Goal: Information Seeking & Learning: Learn about a topic

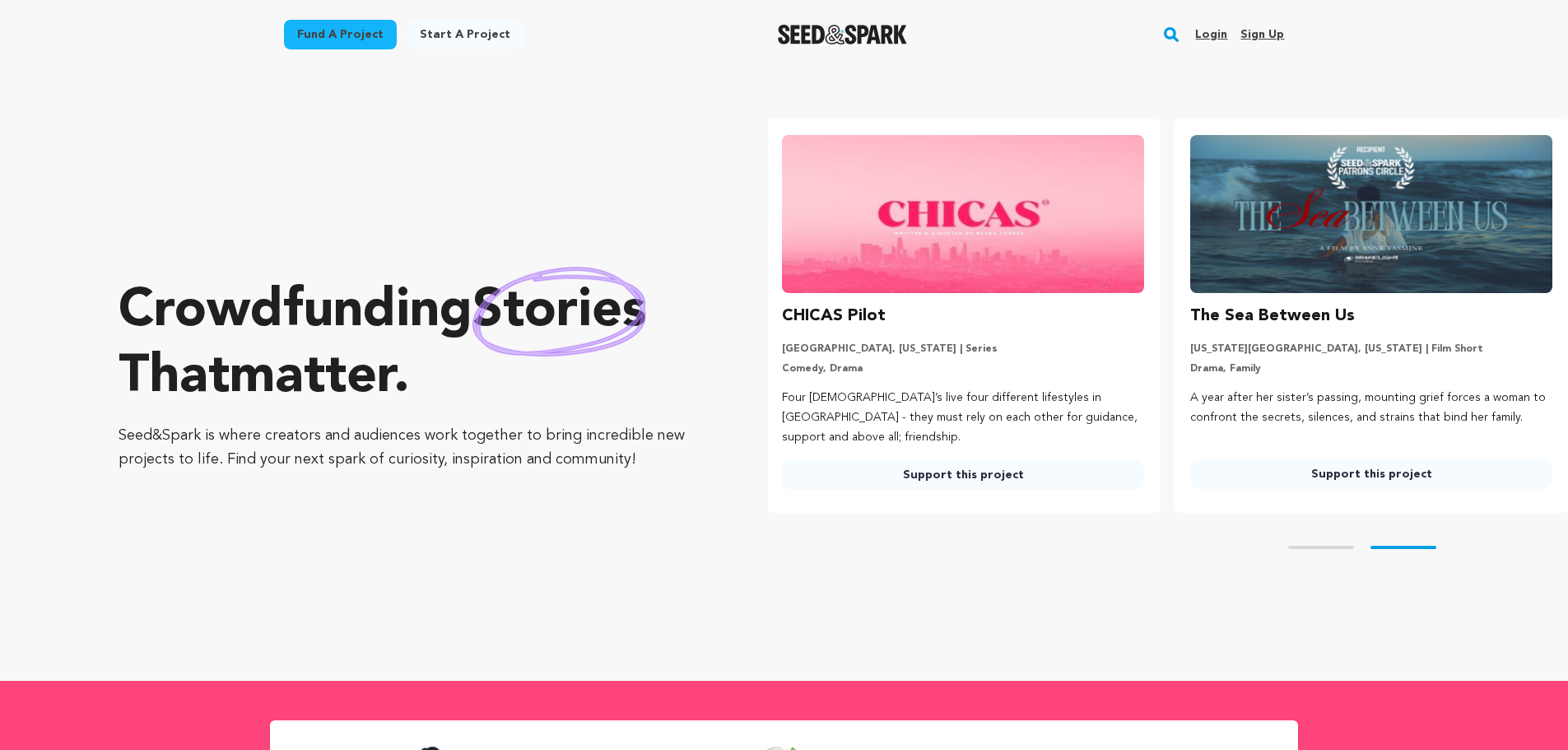
scroll to position [0, 421]
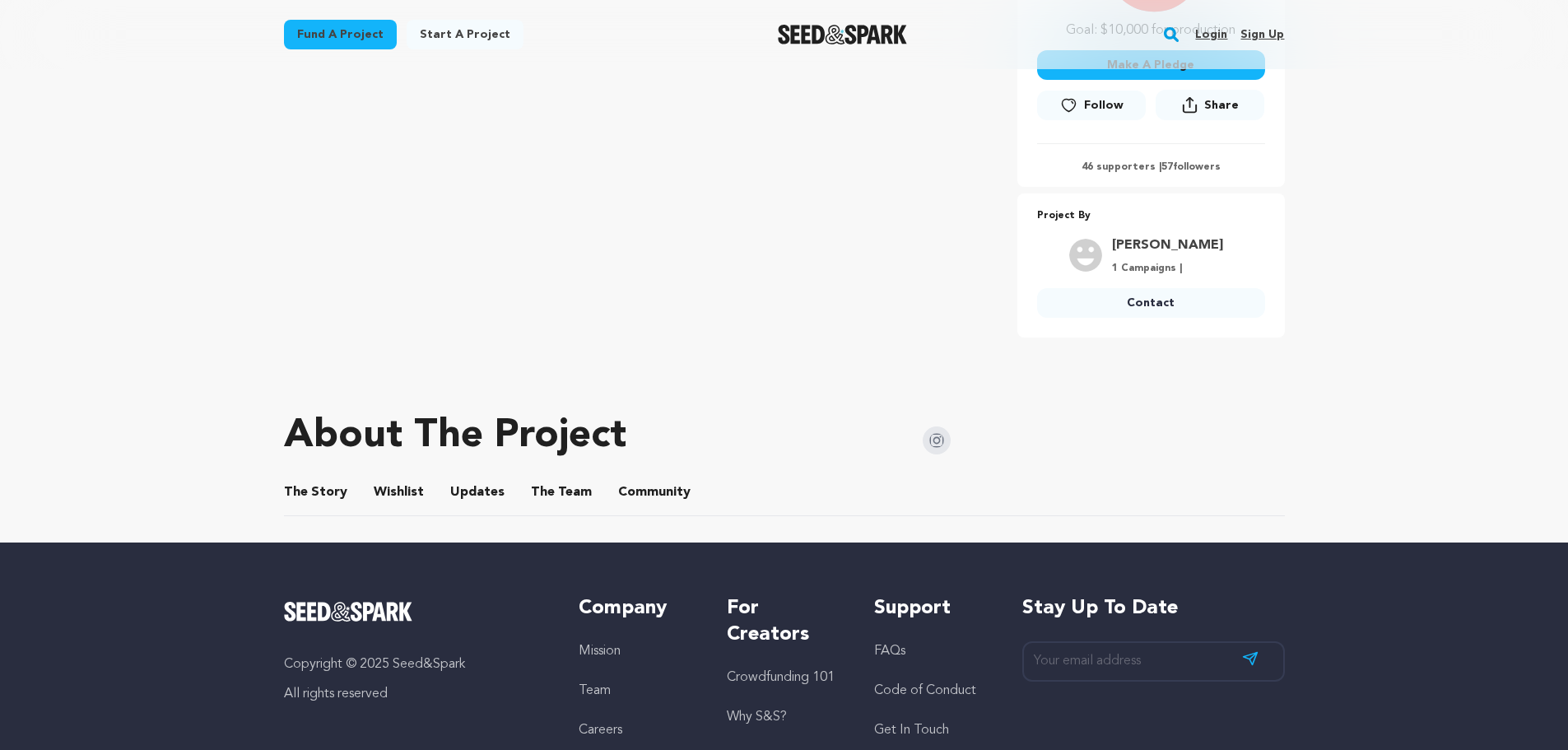
scroll to position [494, 0]
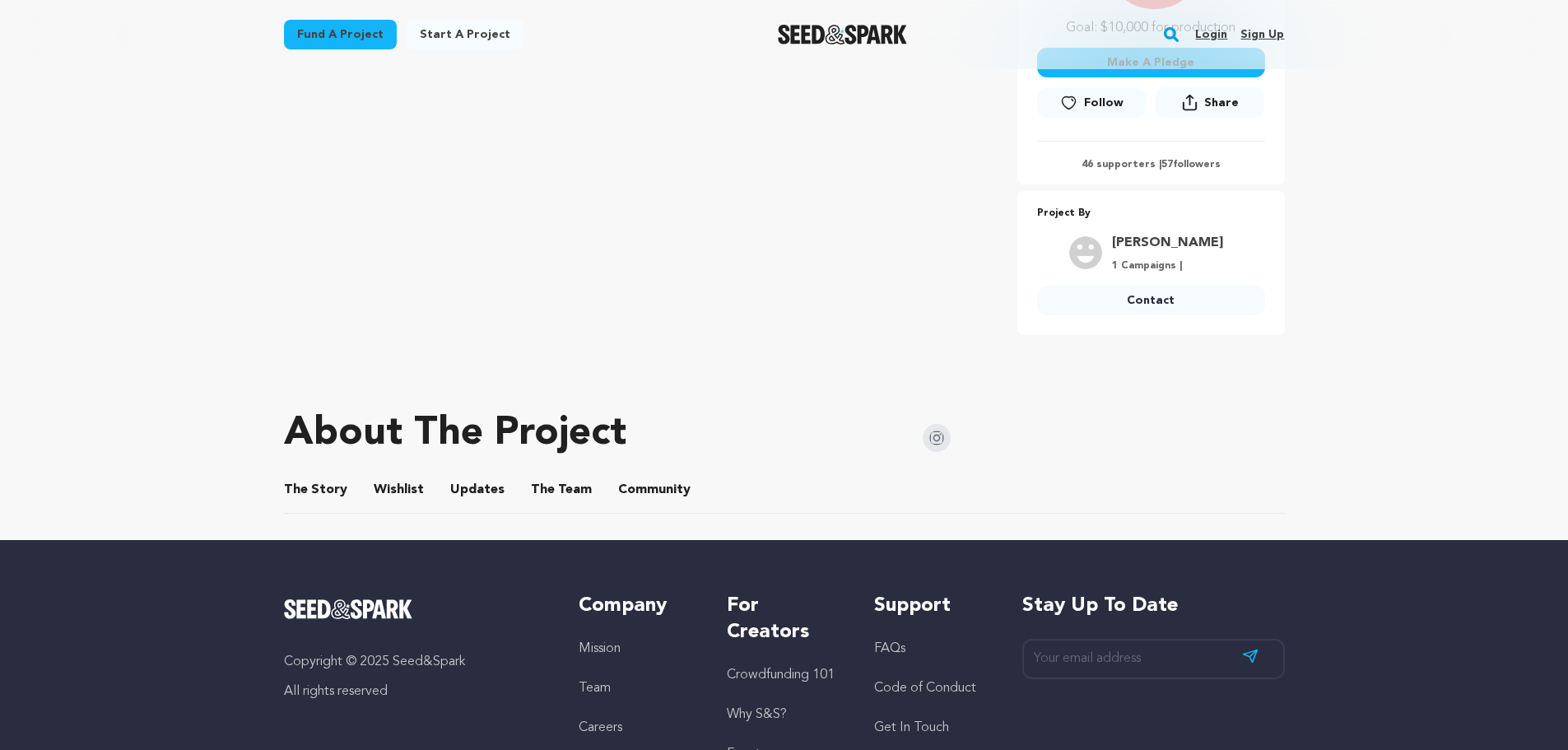
click at [379, 489] on button "Wishlist" at bounding box center [398, 492] width 39 height 39
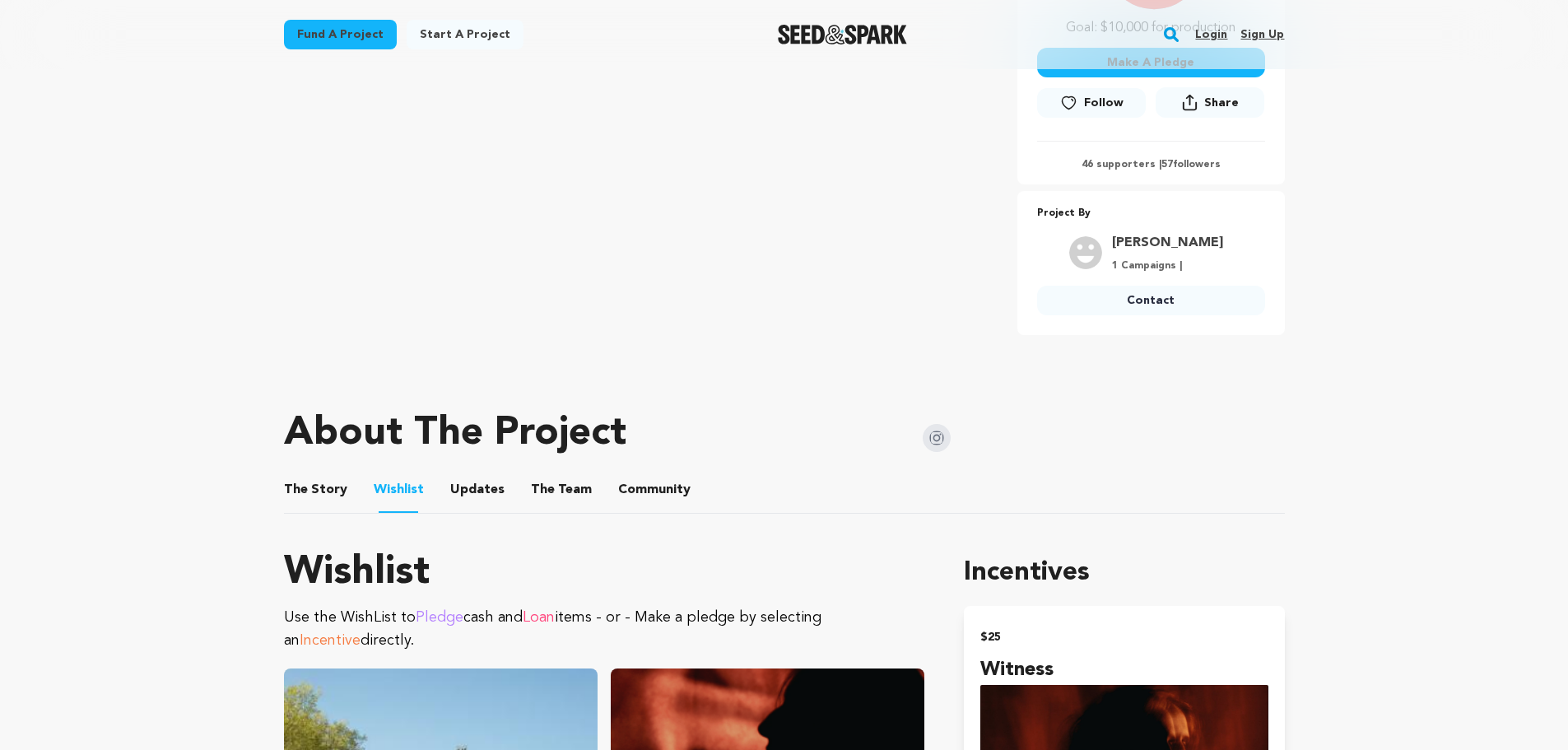
click at [473, 488] on button "Updates" at bounding box center [477, 492] width 39 height 39
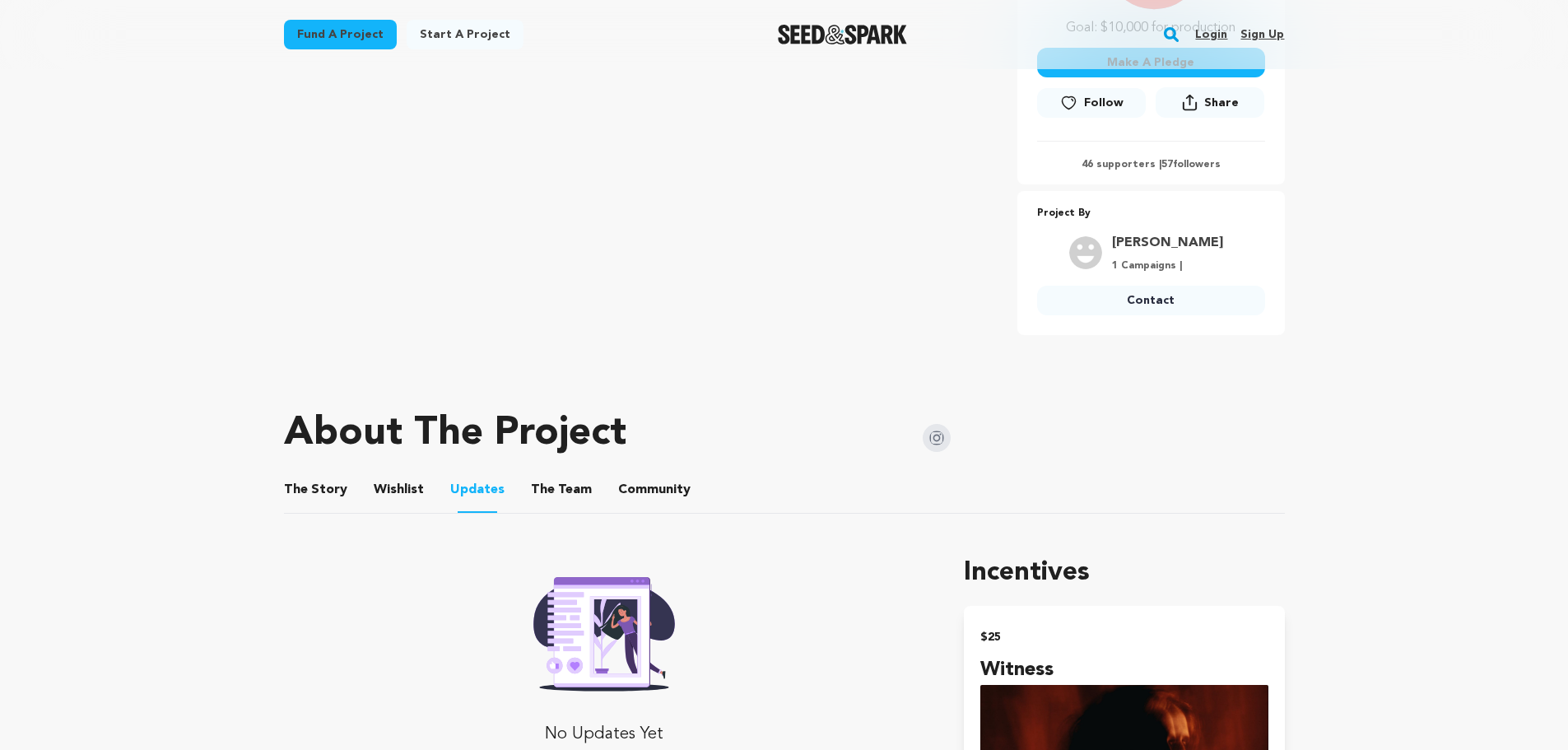
click at [541, 488] on button "The Team" at bounding box center [560, 492] width 39 height 39
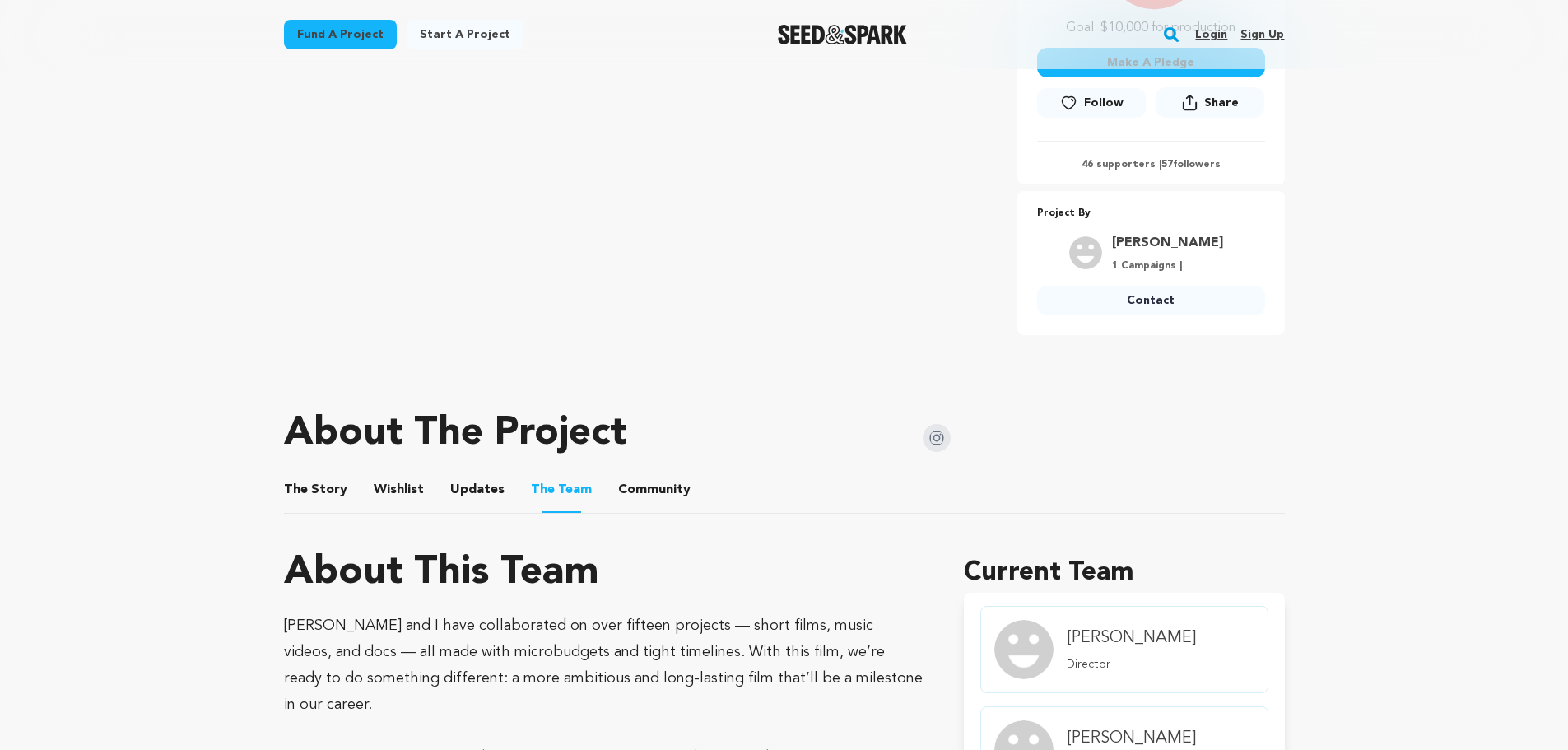
click at [656, 484] on button "Community" at bounding box center [654, 492] width 39 height 39
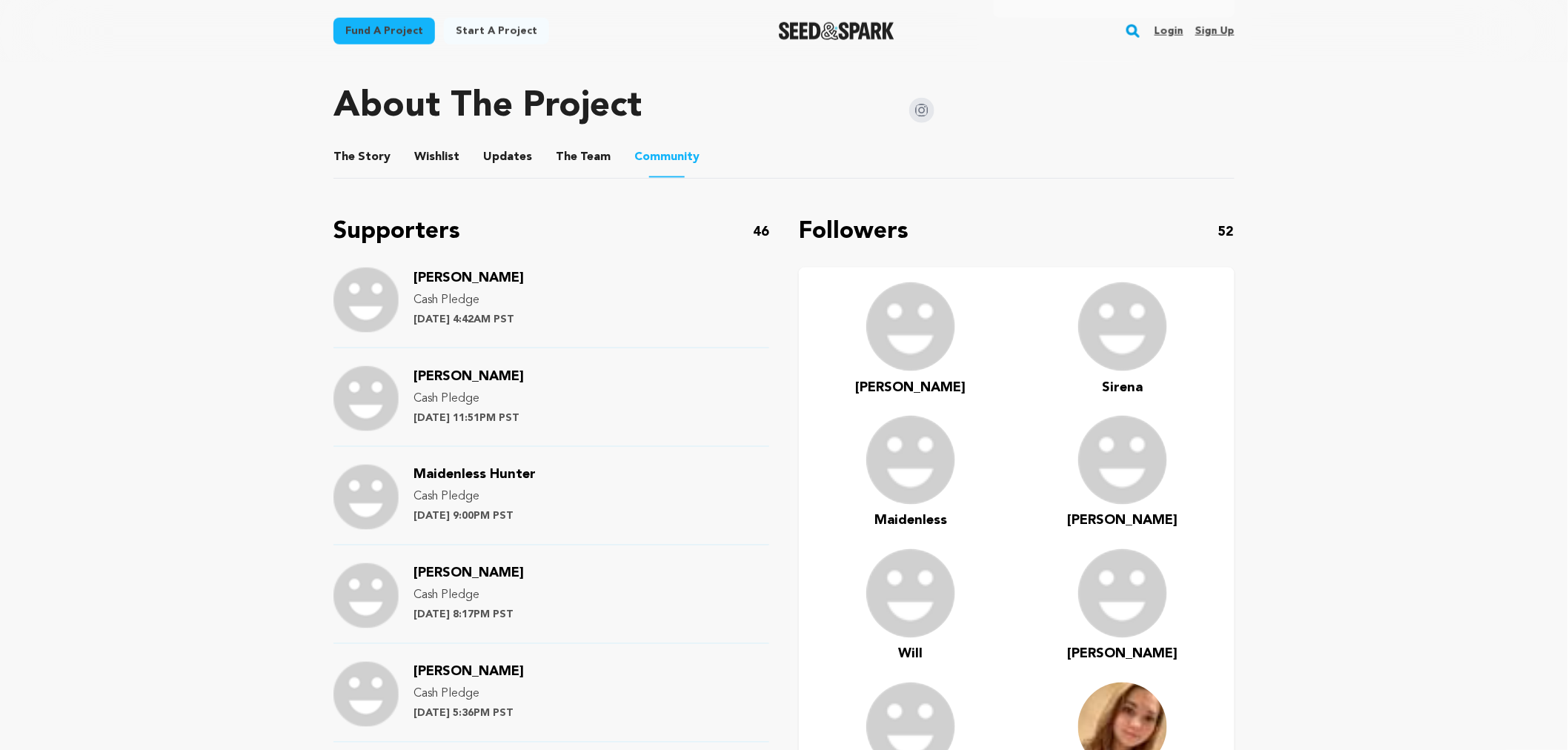
scroll to position [724, 0]
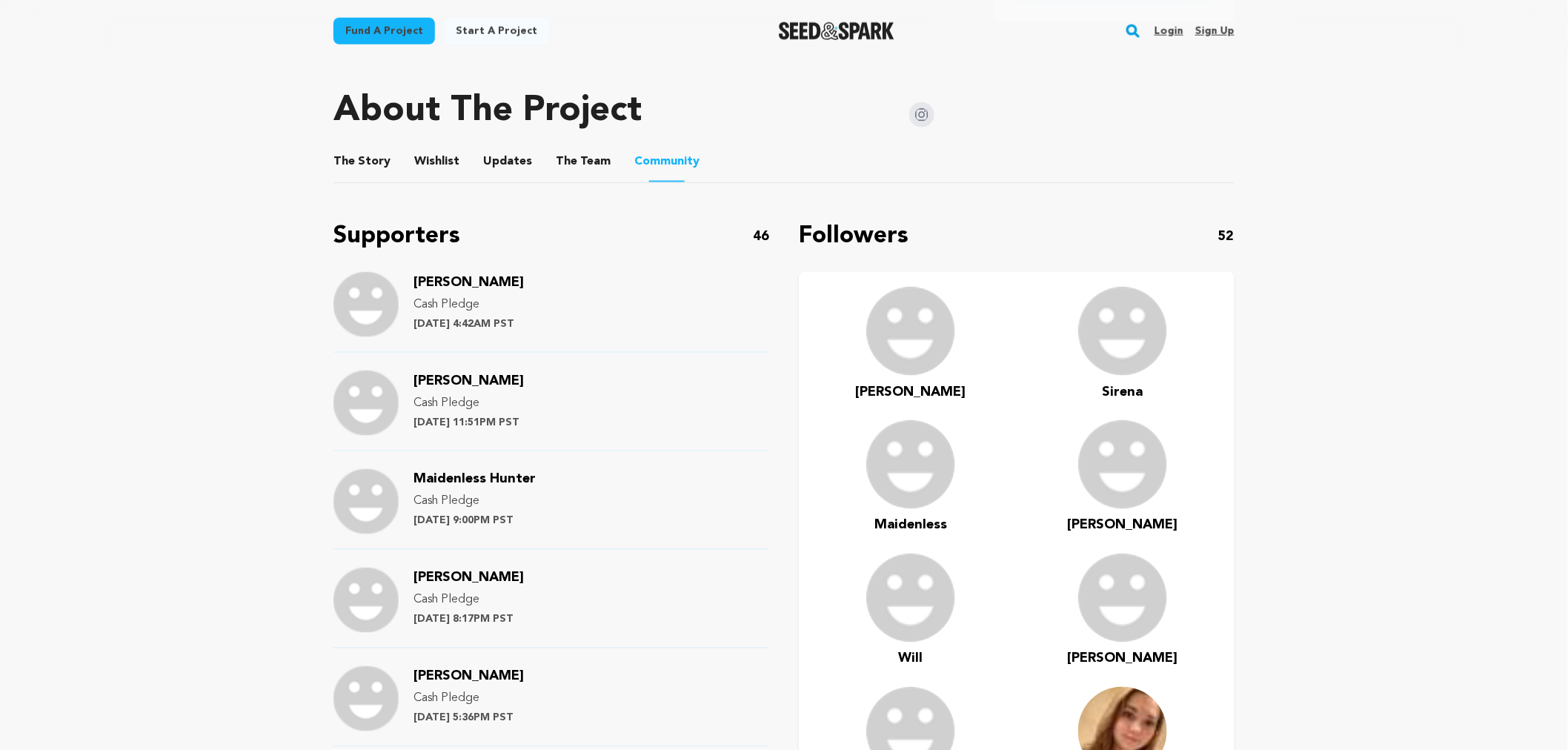
click at [582, 162] on button "The Team" at bounding box center [582, 164] width 35 height 35
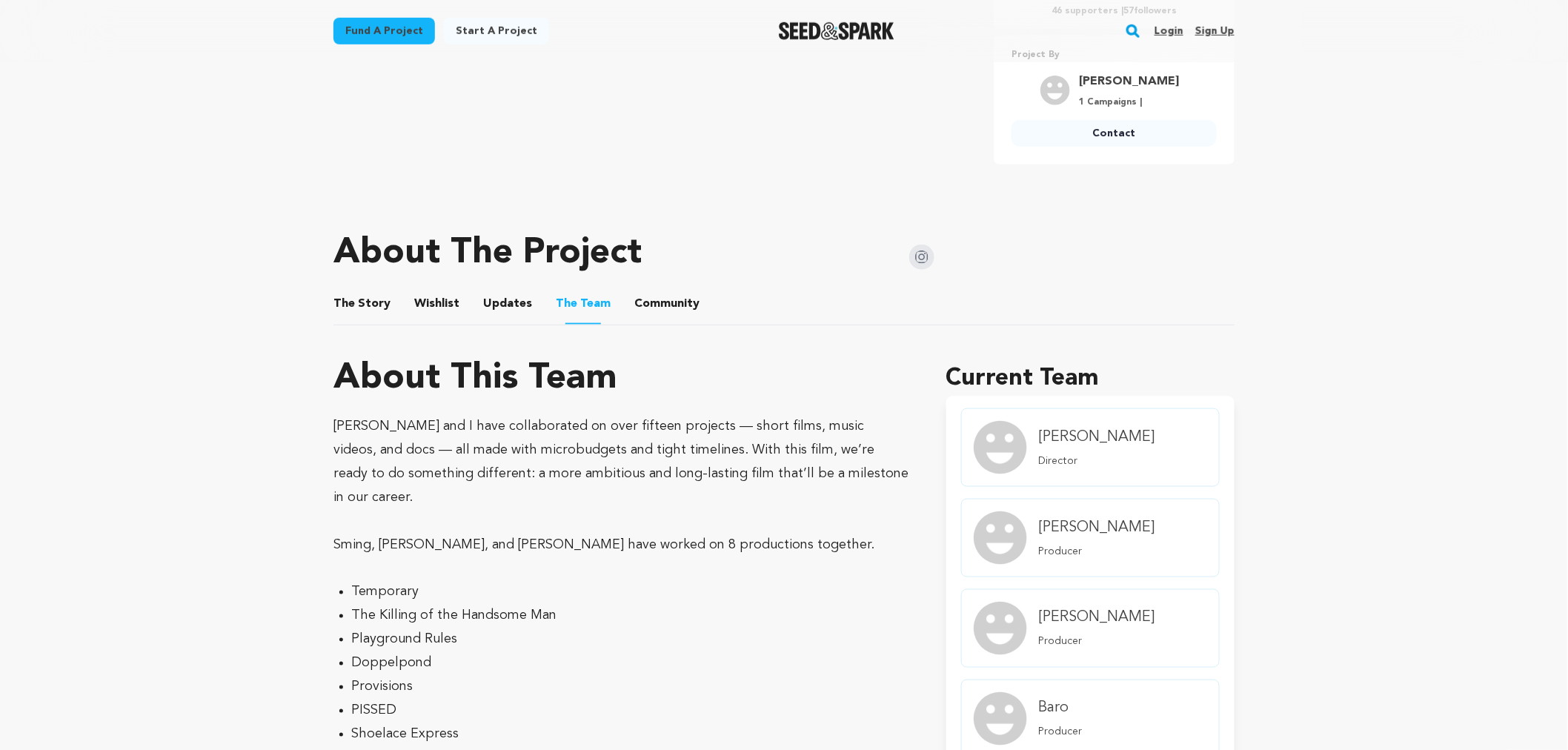
scroll to position [559, 0]
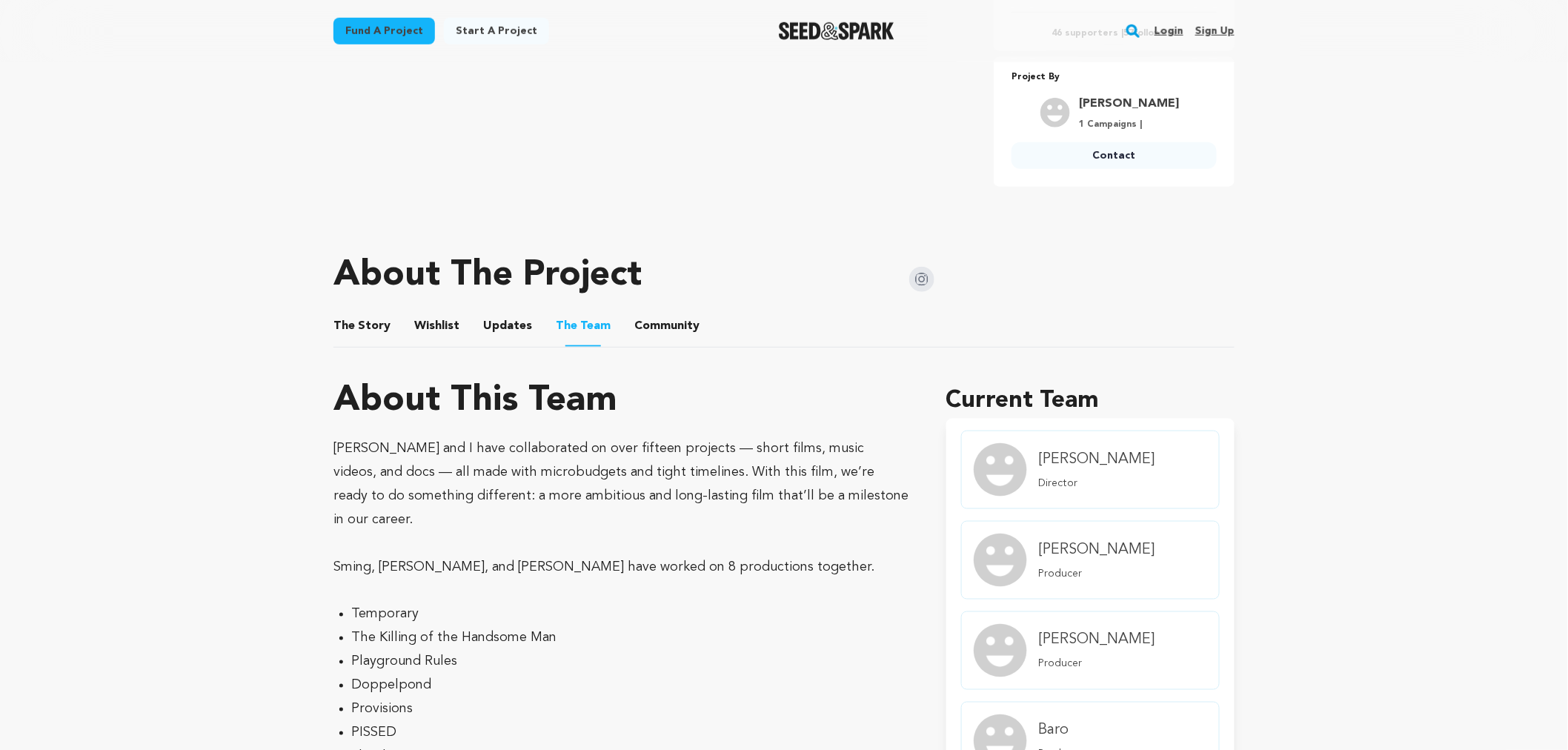
click at [492, 323] on button "Updates" at bounding box center [507, 329] width 35 height 35
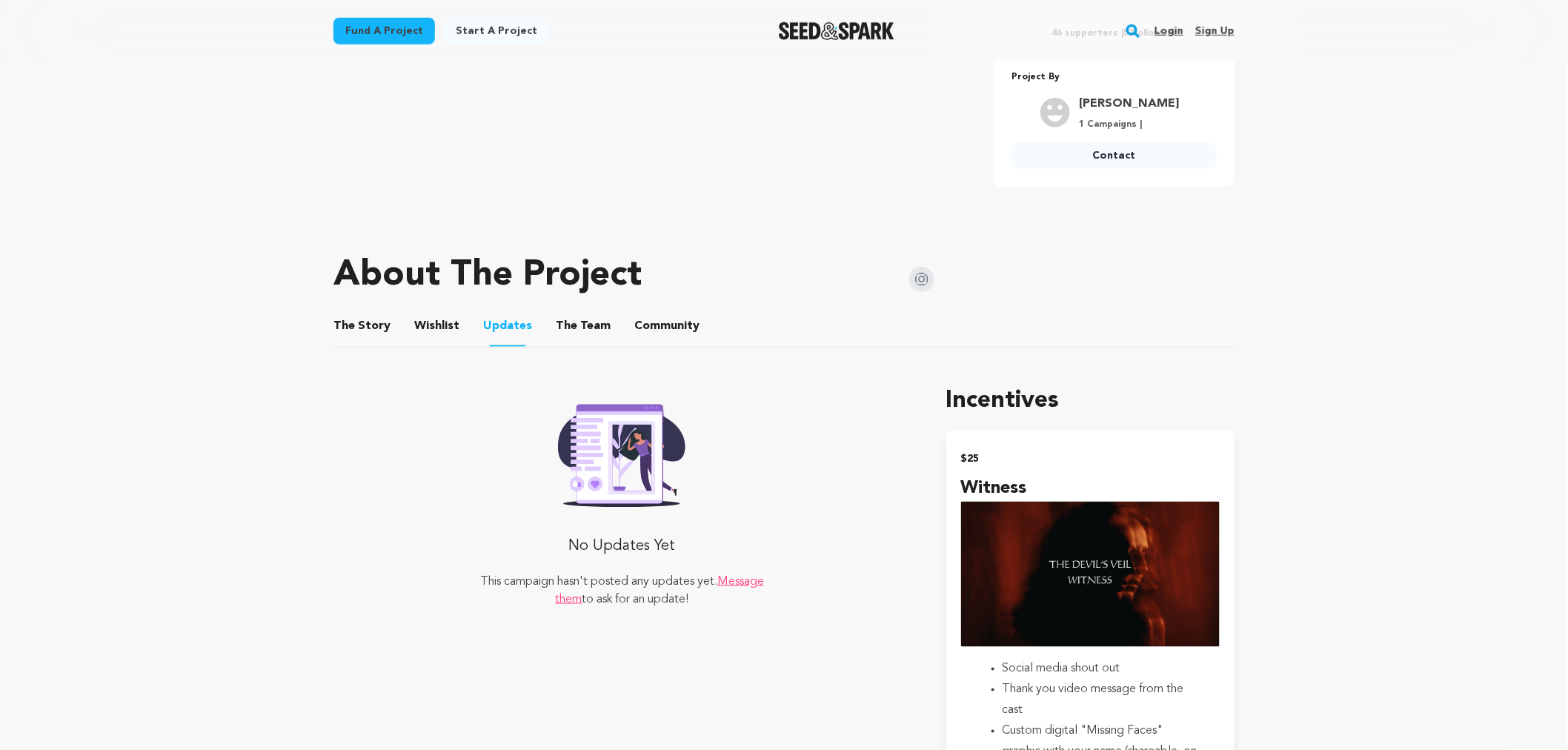
click at [431, 326] on button "Wishlist" at bounding box center [437, 329] width 35 height 35
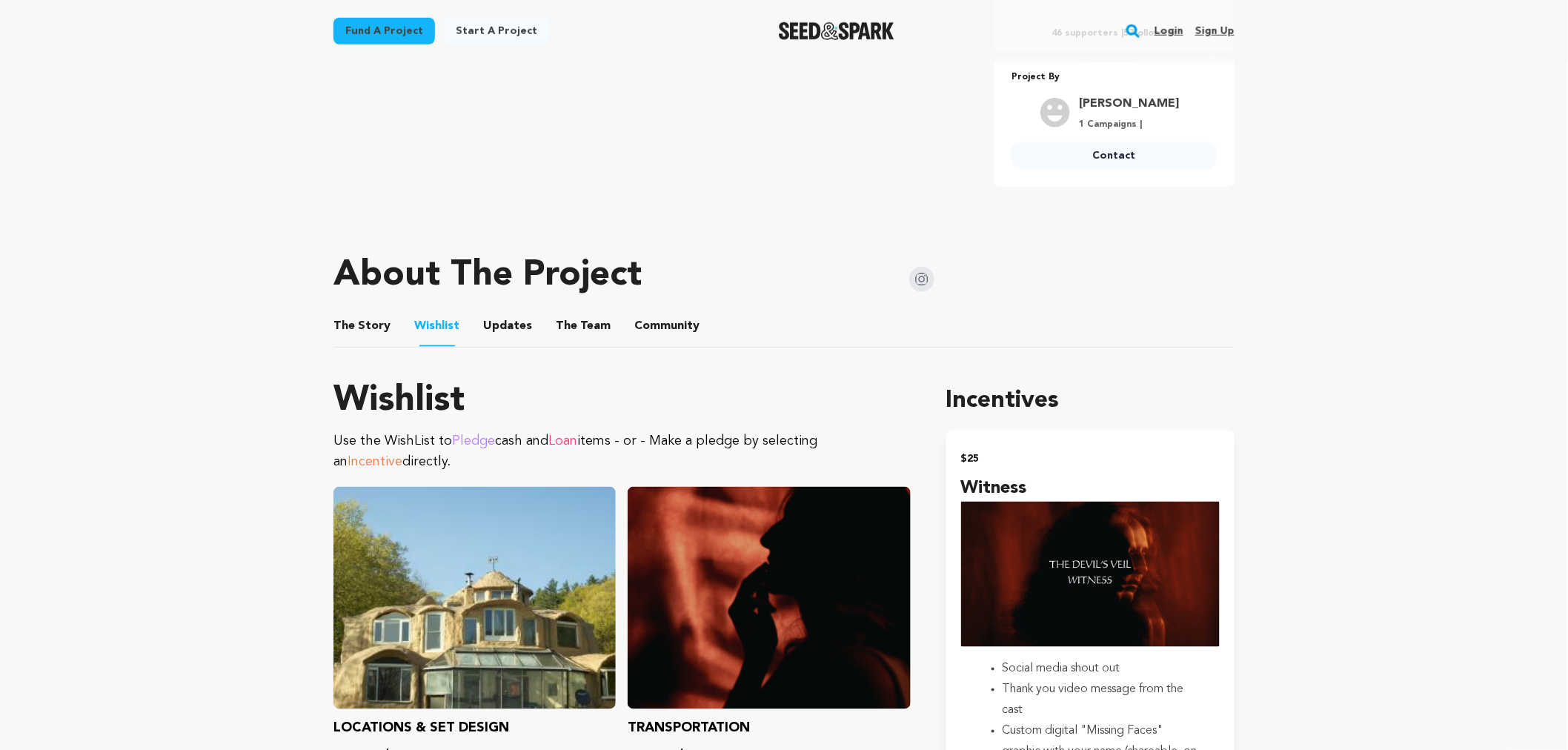
click at [378, 328] on button "The Story" at bounding box center [362, 329] width 35 height 35
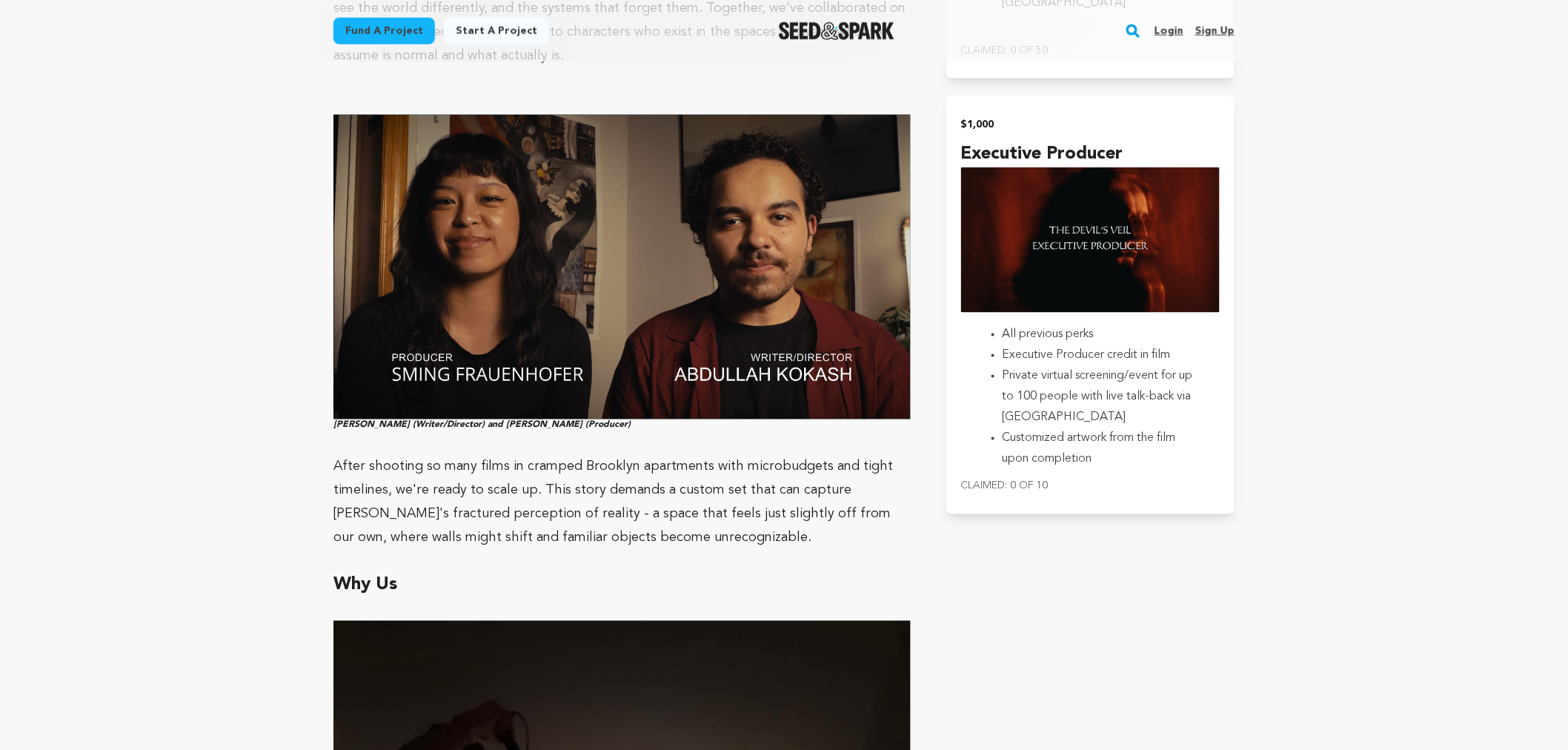
scroll to position [3276, 0]
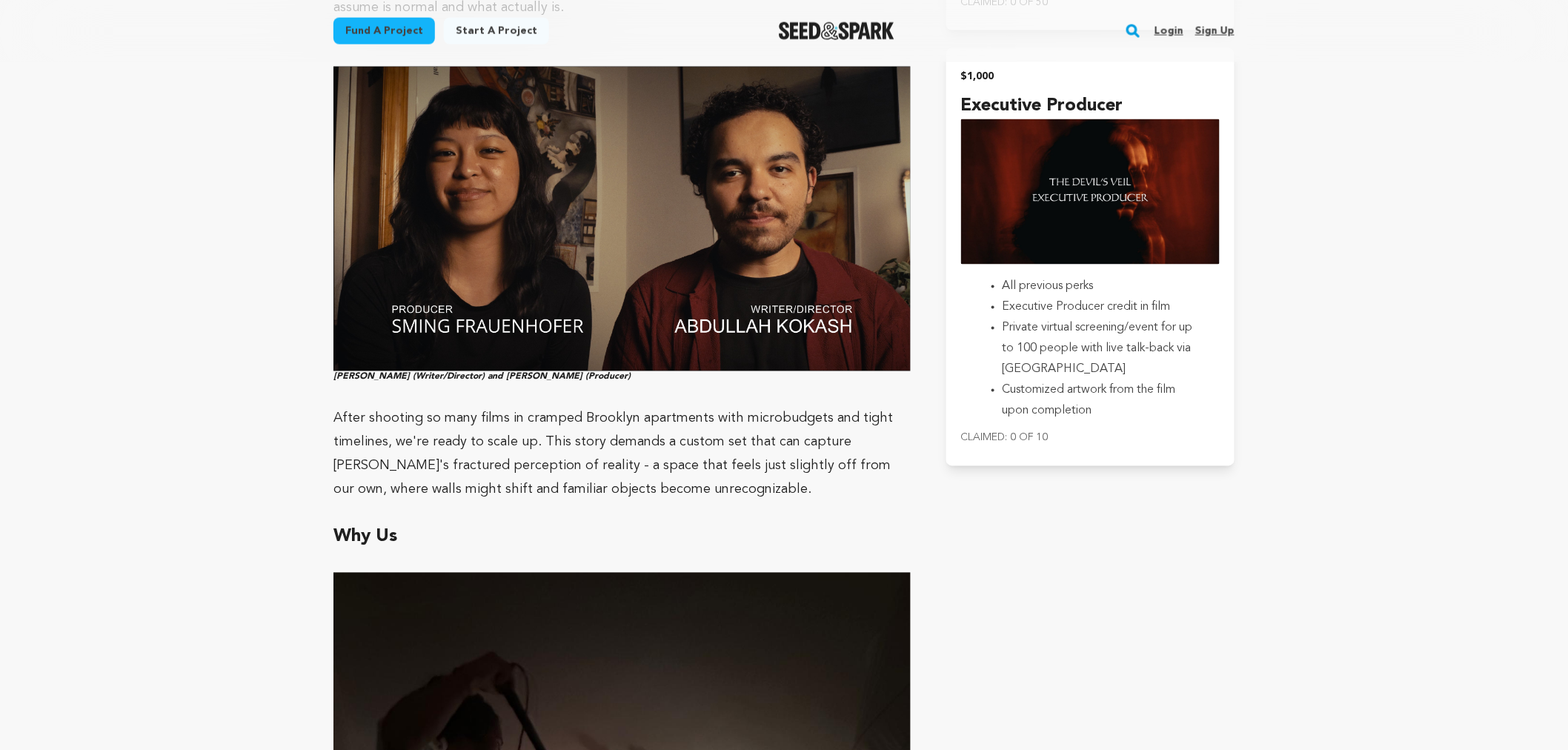
click at [543, 407] on p "After shooting so many films in cramped Brooklyn apartments with microbudgets a…" at bounding box center [621, 454] width 577 height 95
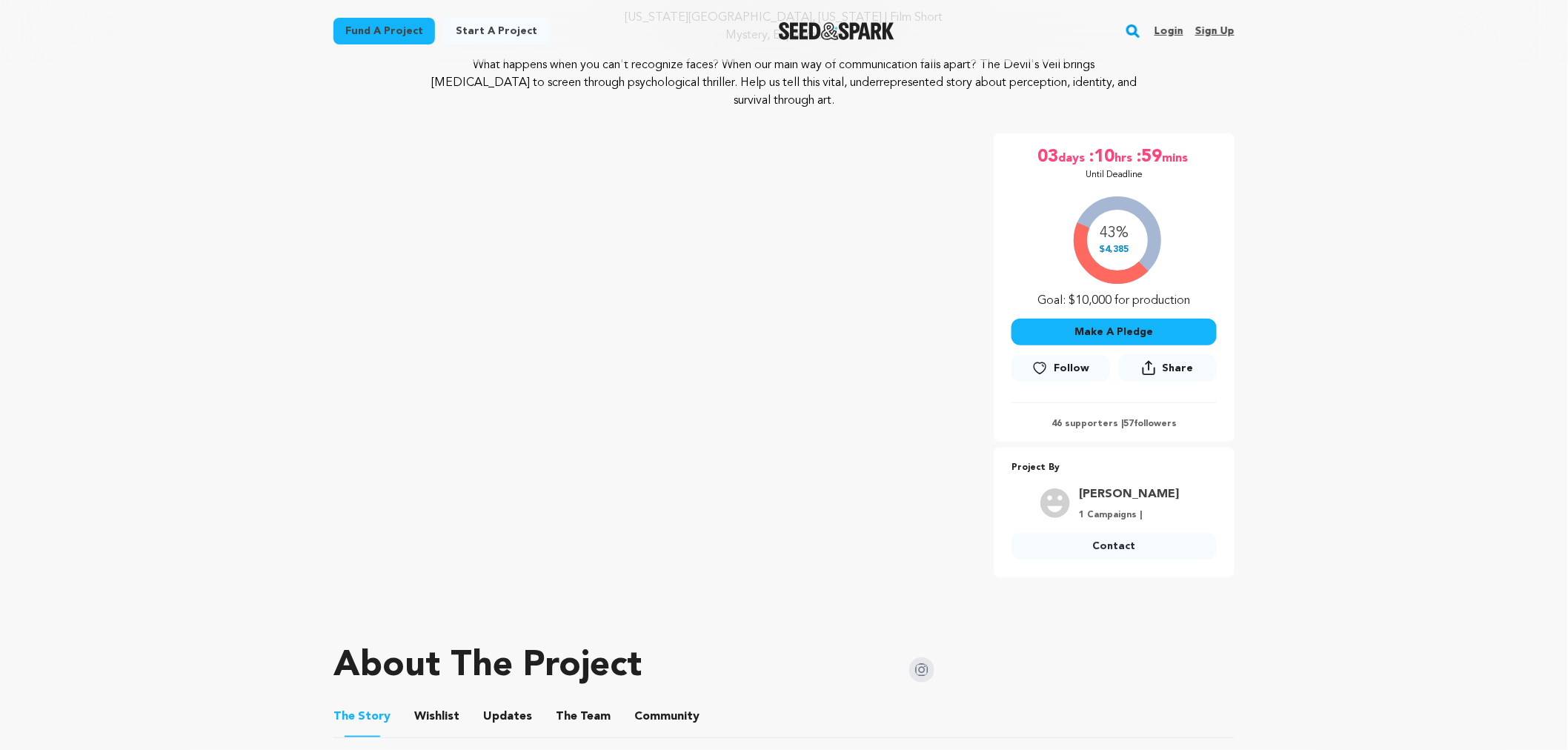
scroll to position [0, 0]
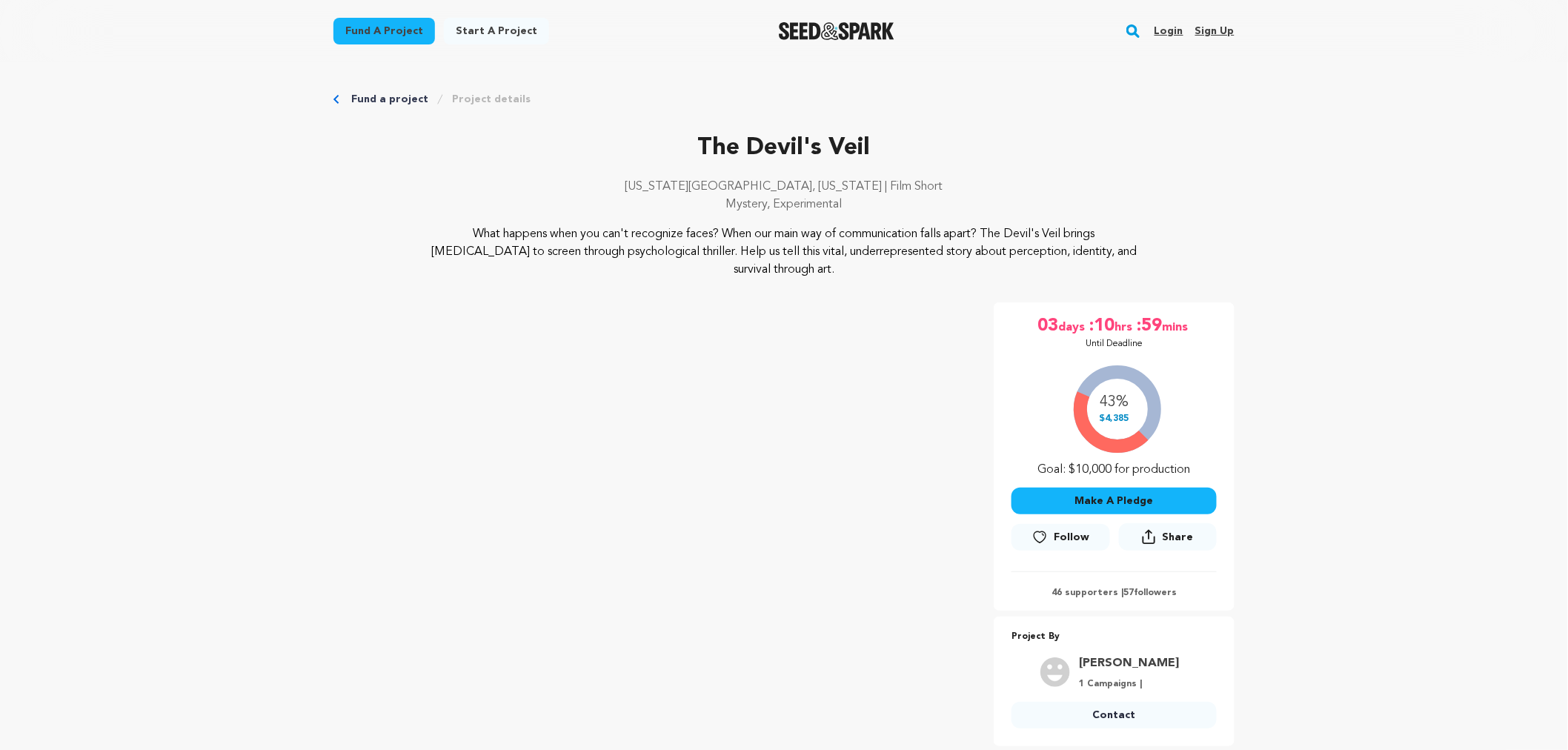
drag, startPoint x: 565, startPoint y: 443, endPoint x: 586, endPoint y: 197, distance: 246.9
